Goal: Information Seeking & Learning: Learn about a topic

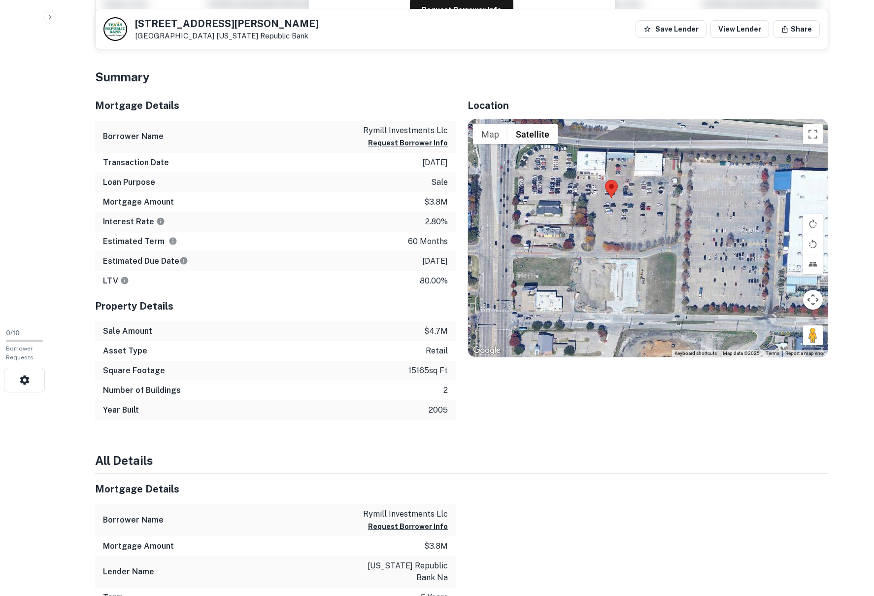
scroll to position [197, 0]
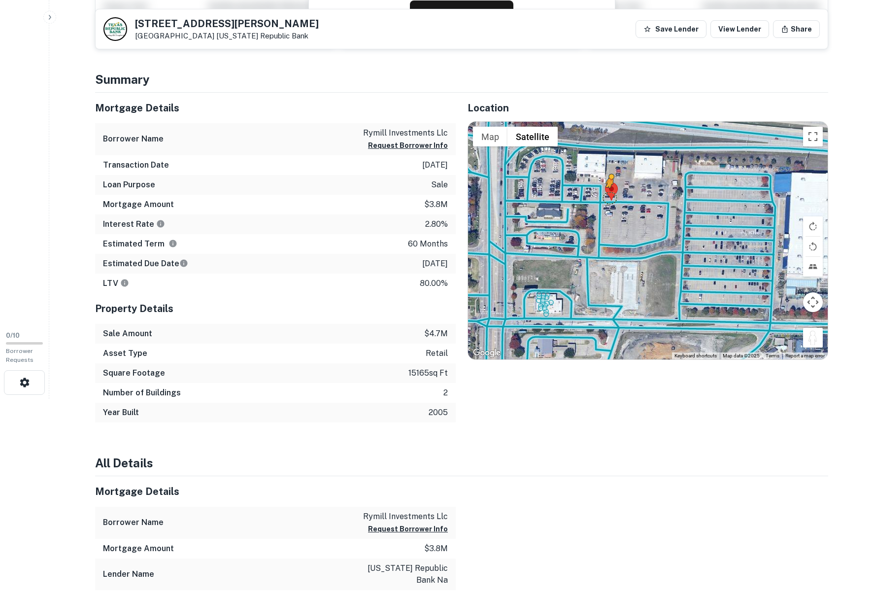
drag, startPoint x: 808, startPoint y: 340, endPoint x: 610, endPoint y: 197, distance: 244.3
click at [610, 197] on div "To activate drag with keyboard, press Alt + Enter. Once in keyboard drag state,…" at bounding box center [648, 241] width 360 height 238
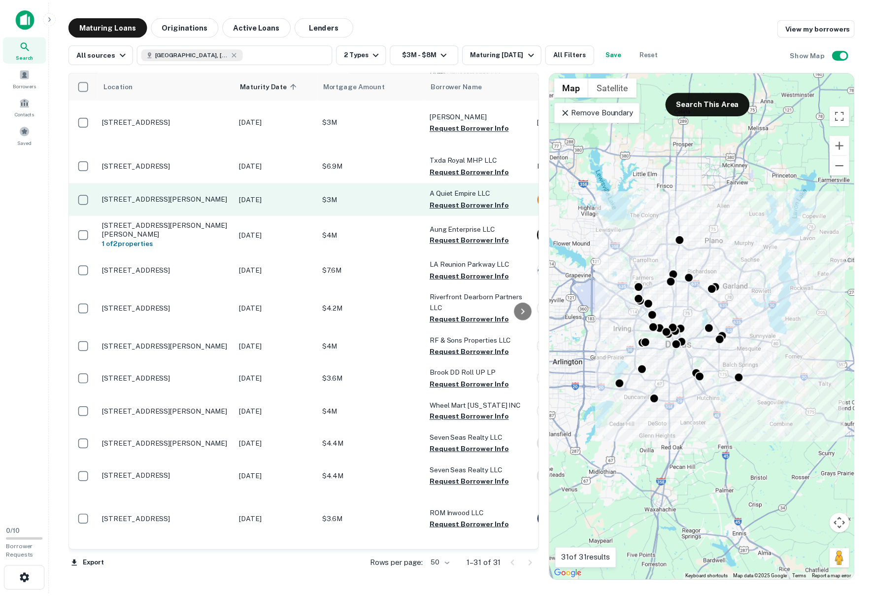
scroll to position [148, 0]
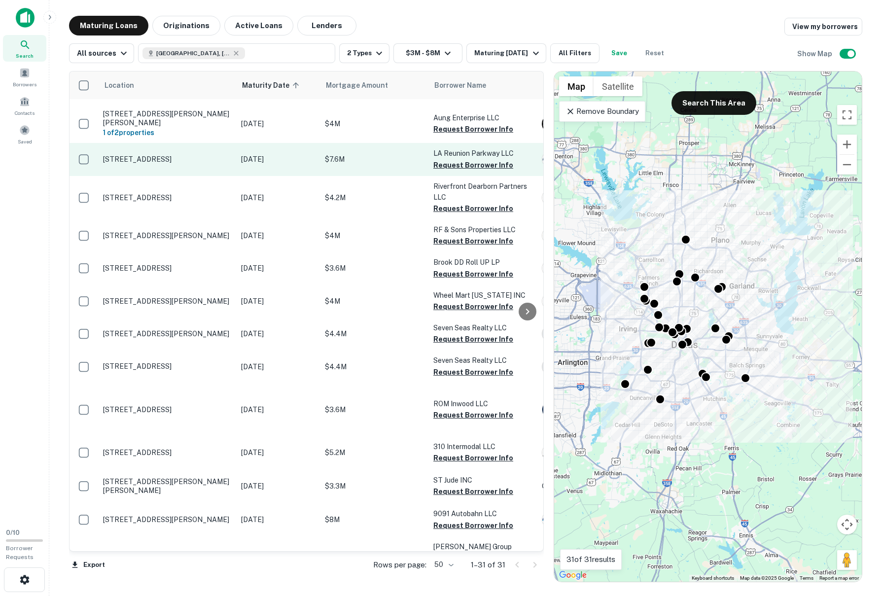
click at [138, 155] on p "3950 La Reunion Pkwy Dallas, TX 75212" at bounding box center [167, 159] width 128 height 9
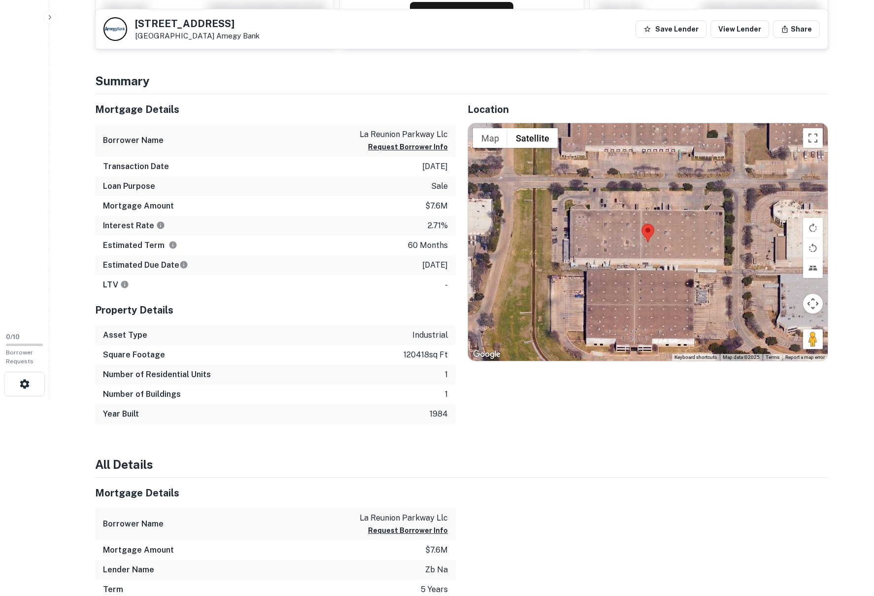
scroll to position [197, 0]
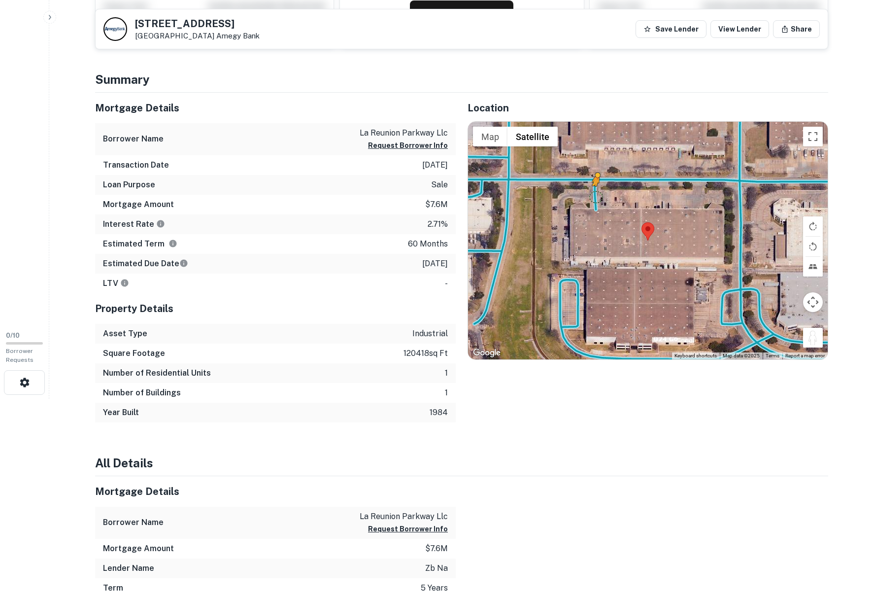
drag, startPoint x: 811, startPoint y: 338, endPoint x: 596, endPoint y: 196, distance: 258.2
click at [596, 196] on div "To activate drag with keyboard, press Alt + Enter. Once in keyboard drag state,…" at bounding box center [648, 241] width 360 height 238
